Goal: Find specific page/section: Find specific page/section

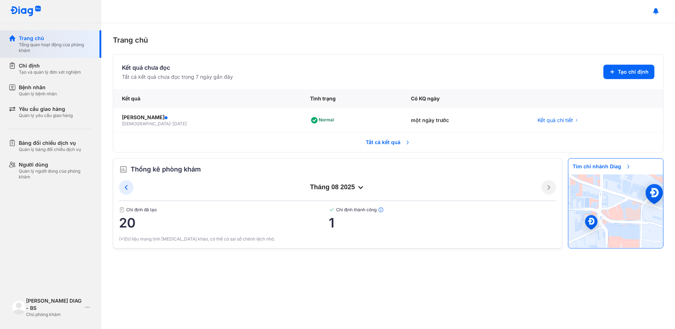
click at [44, 51] on div "Tổng quan hoạt động của phòng khám" at bounding box center [56, 48] width 74 height 12
click at [35, 45] on div "Tổng quan hoạt động của phòng khám" at bounding box center [56, 48] width 74 height 12
click at [33, 72] on div "Tạo và quản lý đơn xét nghiệm" at bounding box center [50, 72] width 62 height 6
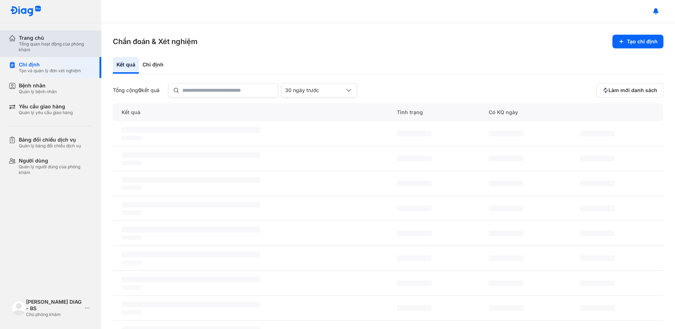
click at [50, 40] on div "Trang chủ" at bounding box center [56, 38] width 74 height 7
